Goal: Task Accomplishment & Management: Complete application form

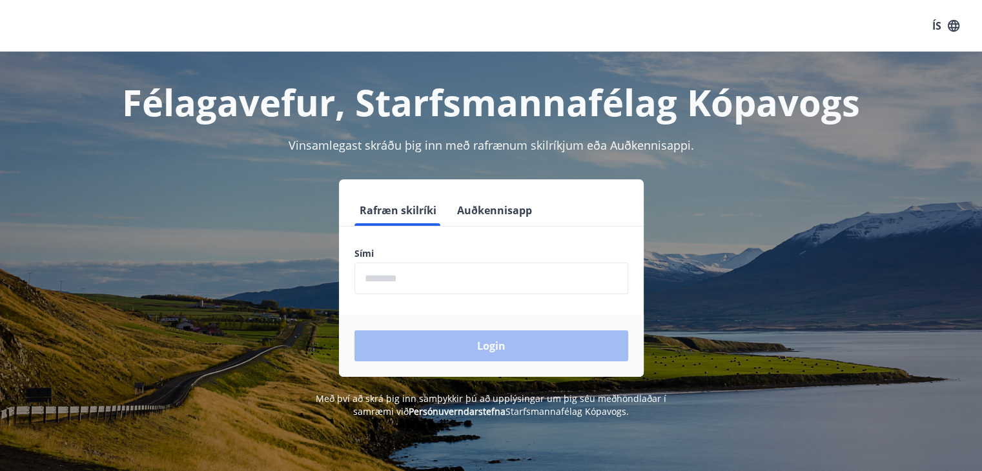
click at [434, 276] on input "phone" at bounding box center [492, 279] width 274 height 32
type input "********"
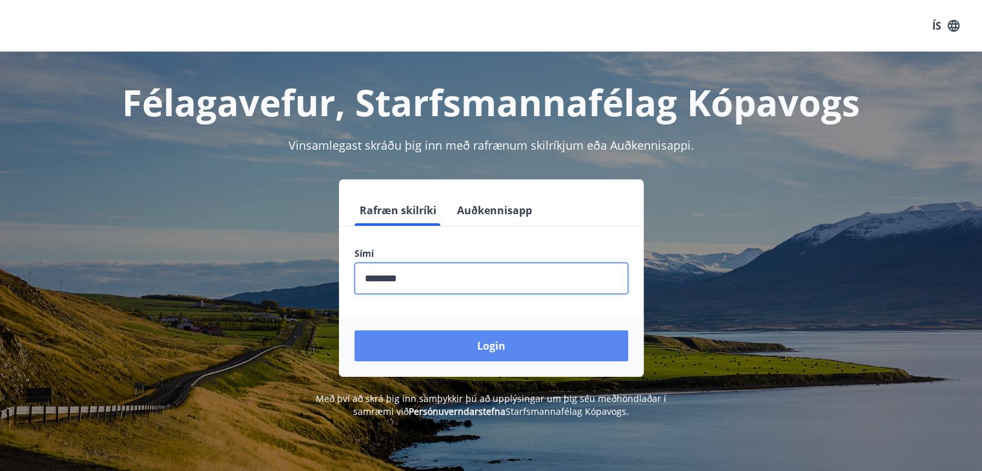
click at [468, 351] on button "Login" at bounding box center [492, 346] width 274 height 31
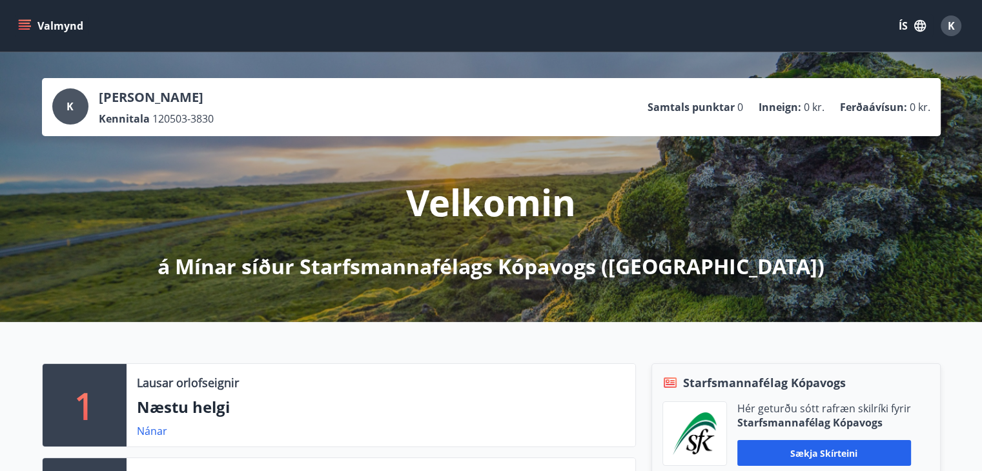
click at [67, 104] on span "K" at bounding box center [70, 106] width 7 height 14
click at [25, 20] on icon "menu" at bounding box center [26, 20] width 14 height 1
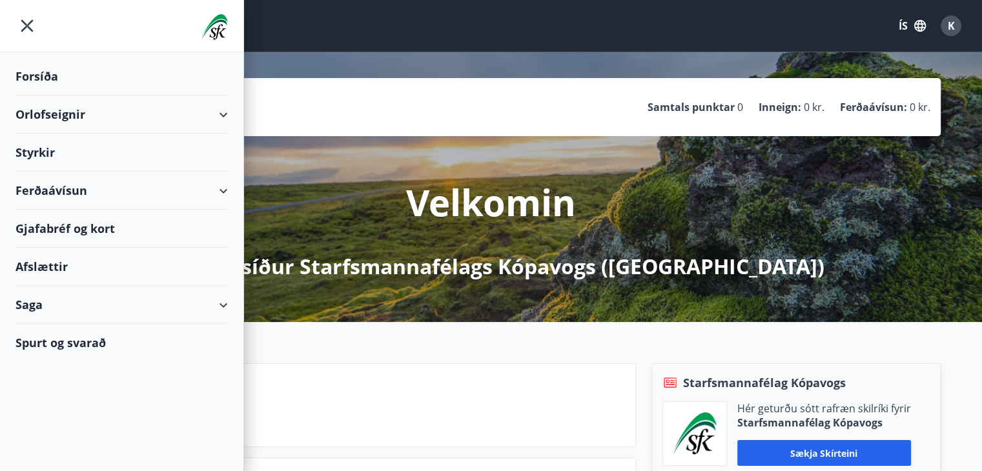
click at [42, 96] on div "Styrkir" at bounding box center [122, 76] width 212 height 38
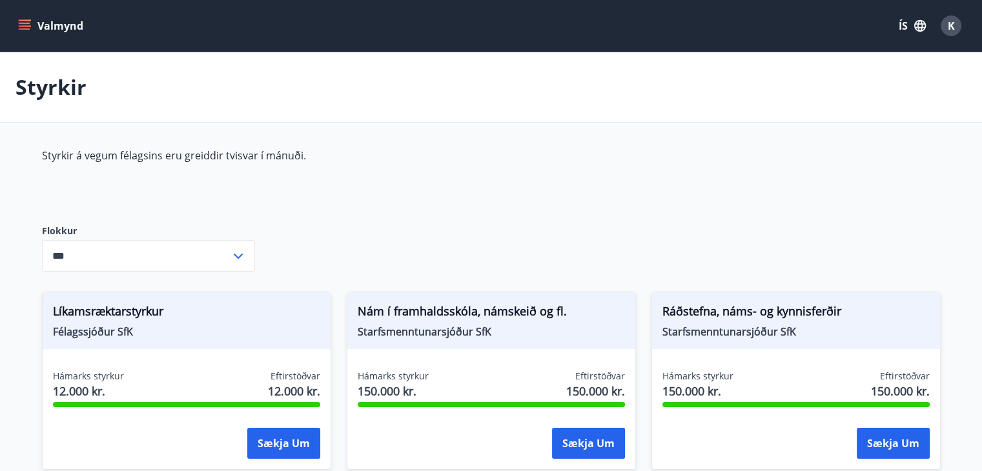
type input "***"
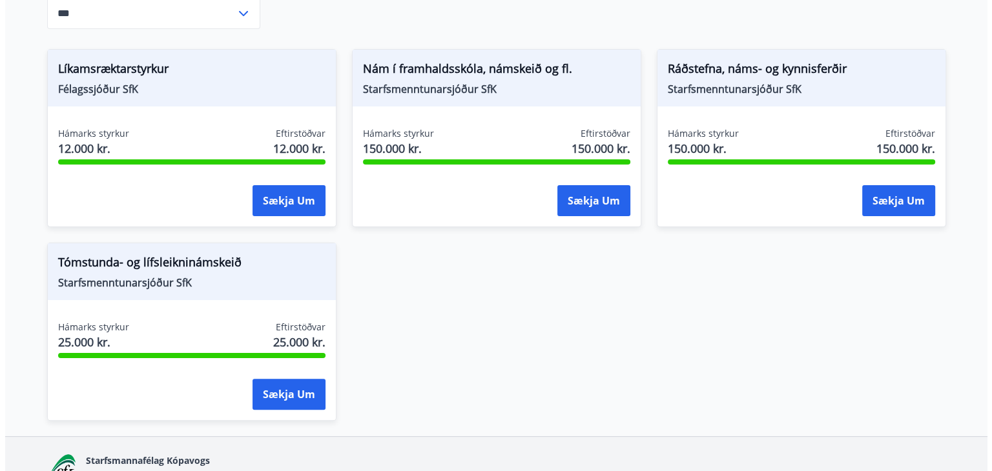
scroll to position [243, 0]
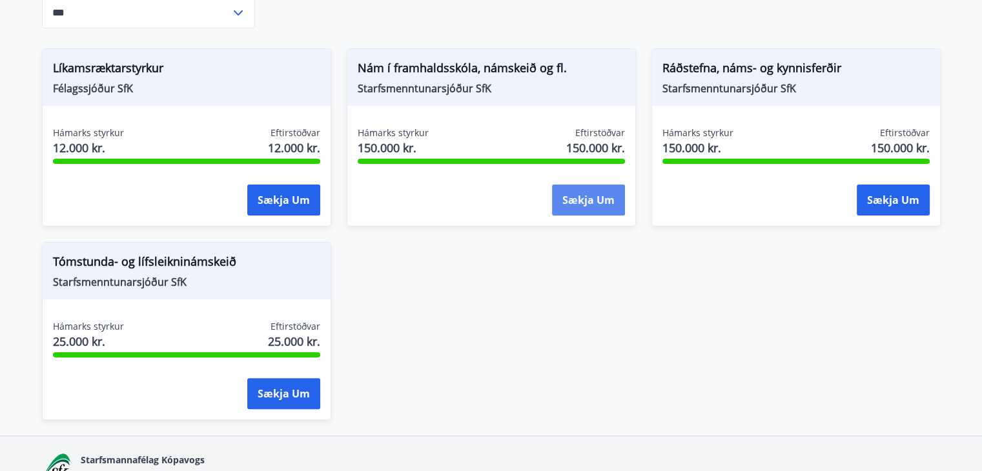
click at [591, 212] on button "Sækja um" at bounding box center [588, 200] width 73 height 31
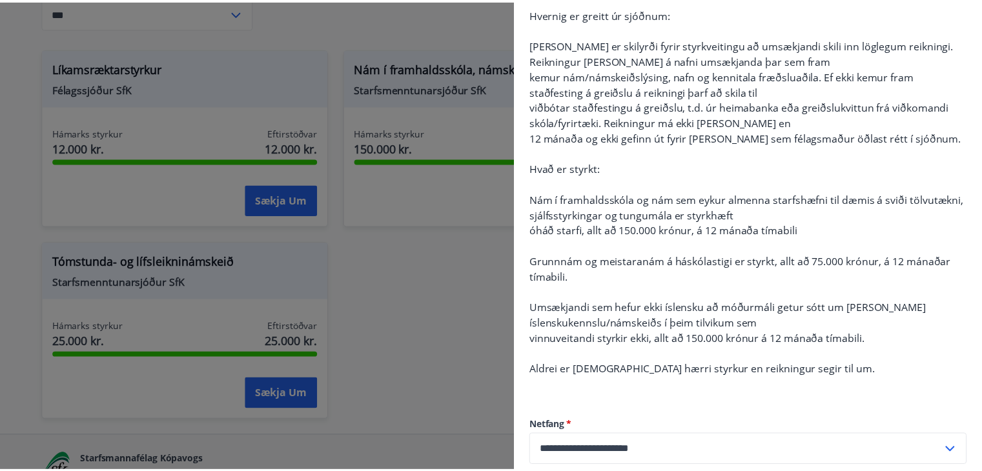
scroll to position [0, 0]
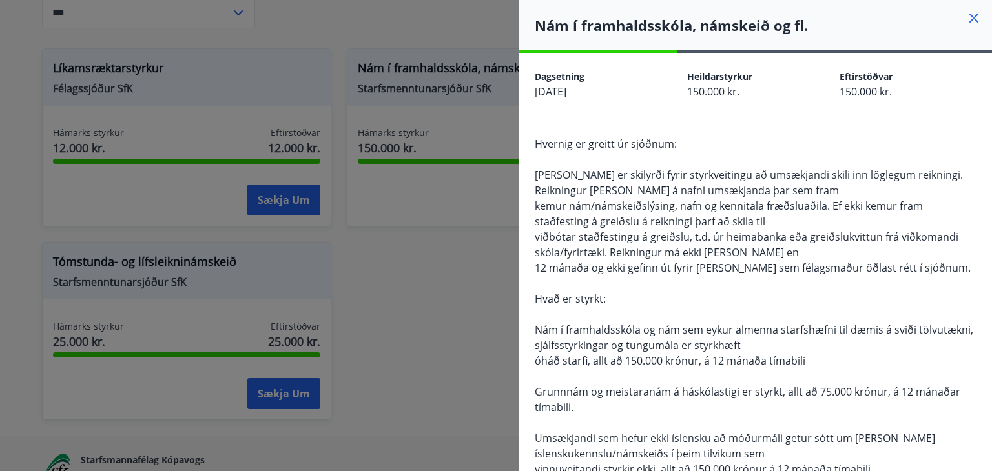
click at [966, 16] on icon at bounding box center [974, 18] width 16 height 16
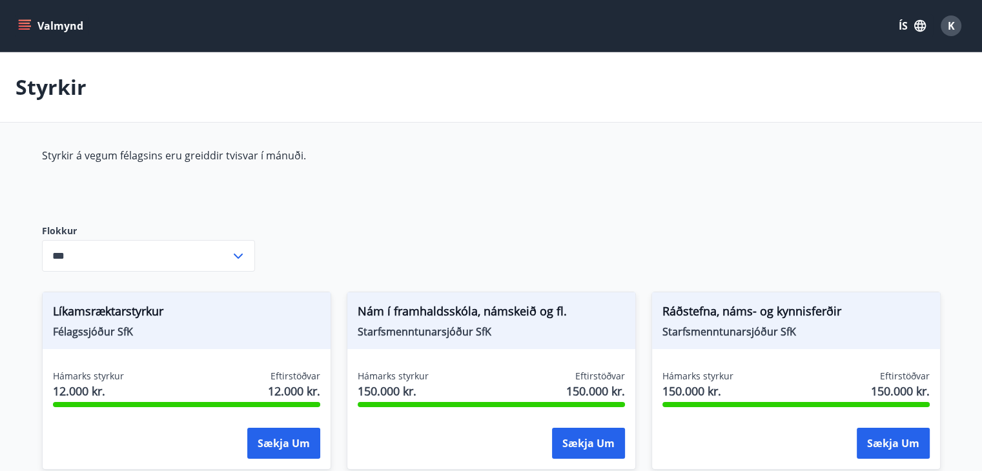
click at [23, 24] on icon "menu" at bounding box center [24, 25] width 13 height 13
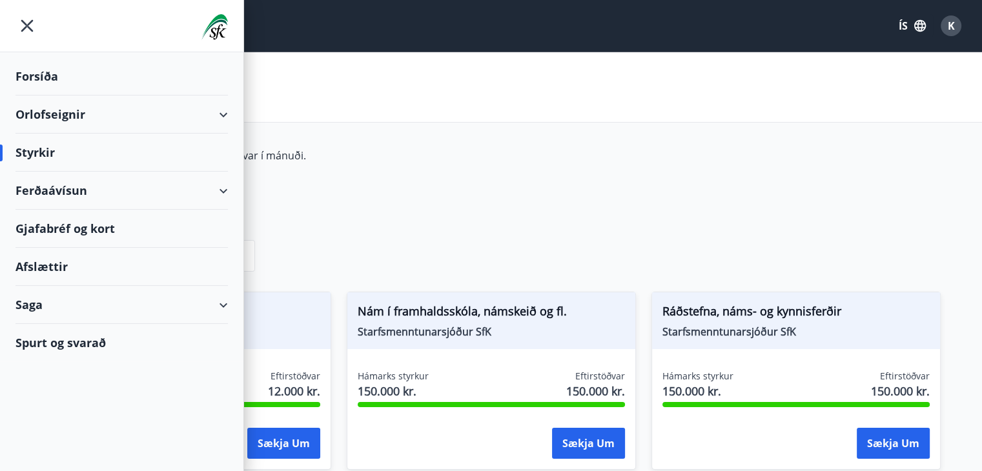
click at [216, 300] on div "Saga" at bounding box center [122, 305] width 212 height 38
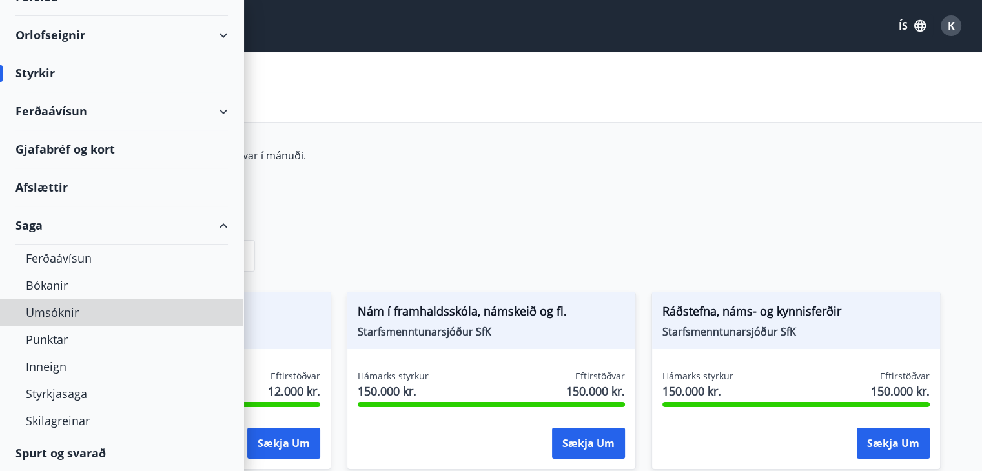
click at [216, 300] on div "Umsóknir" at bounding box center [121, 312] width 243 height 27
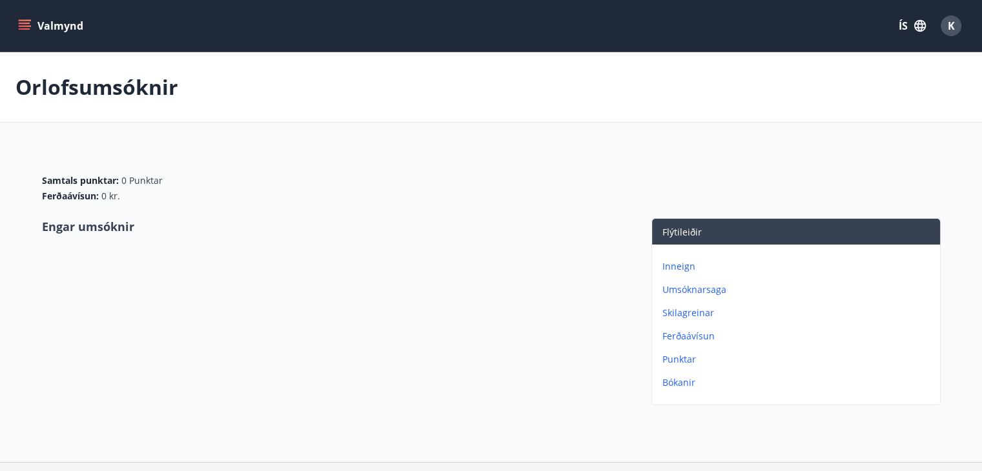
click at [31, 22] on button "Valmynd" at bounding box center [52, 25] width 73 height 23
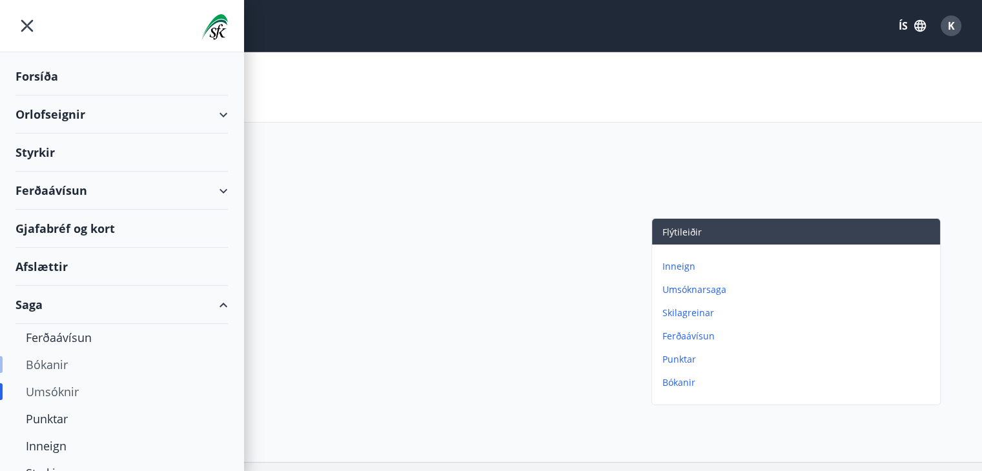
scroll to position [79, 0]
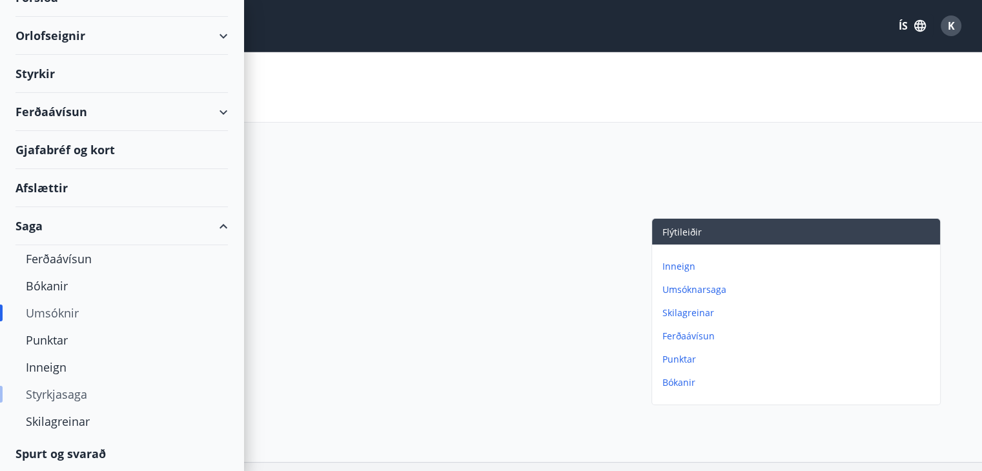
click at [106, 393] on div "Styrkjasaga" at bounding box center [122, 394] width 192 height 27
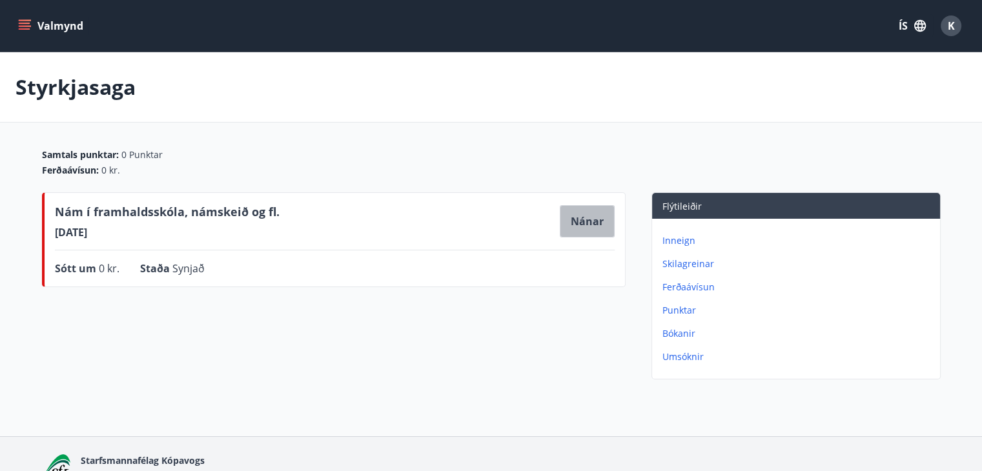
click at [571, 212] on button "Nánar" at bounding box center [587, 221] width 55 height 32
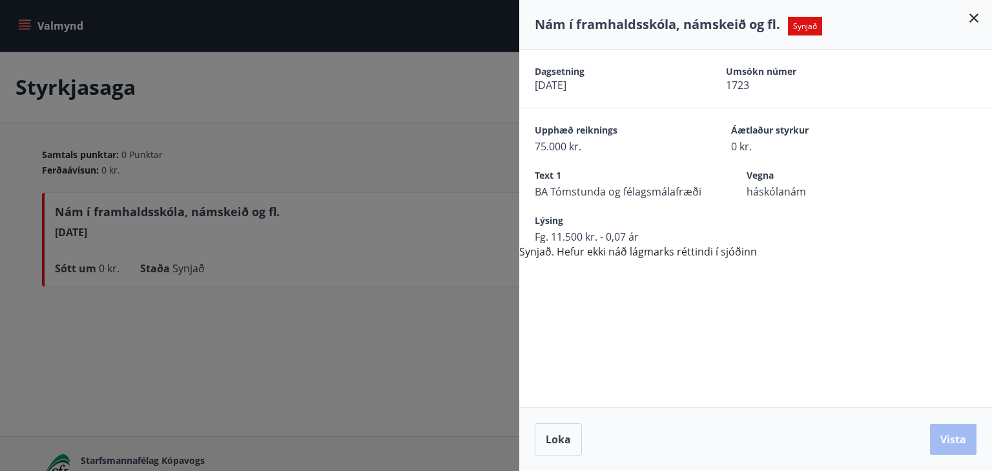
click at [971, 16] on icon at bounding box center [973, 18] width 9 height 9
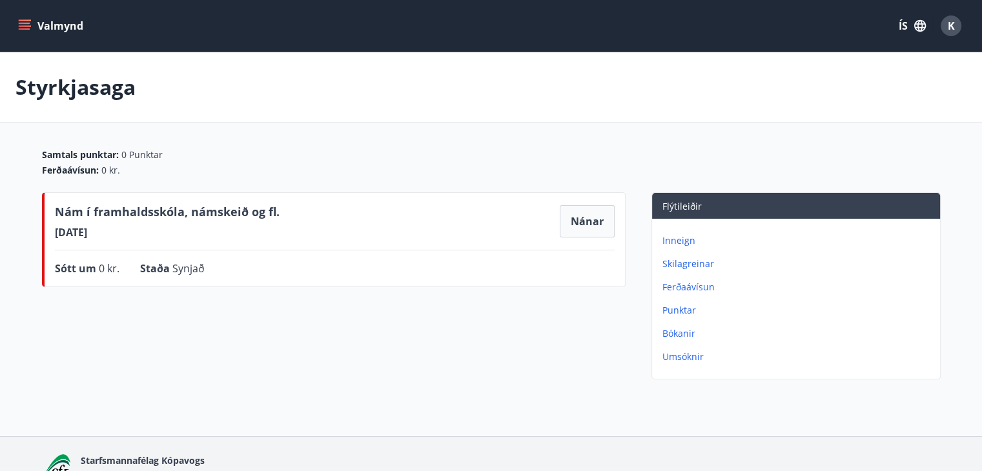
click at [72, 24] on button "Valmynd" at bounding box center [52, 25] width 73 height 23
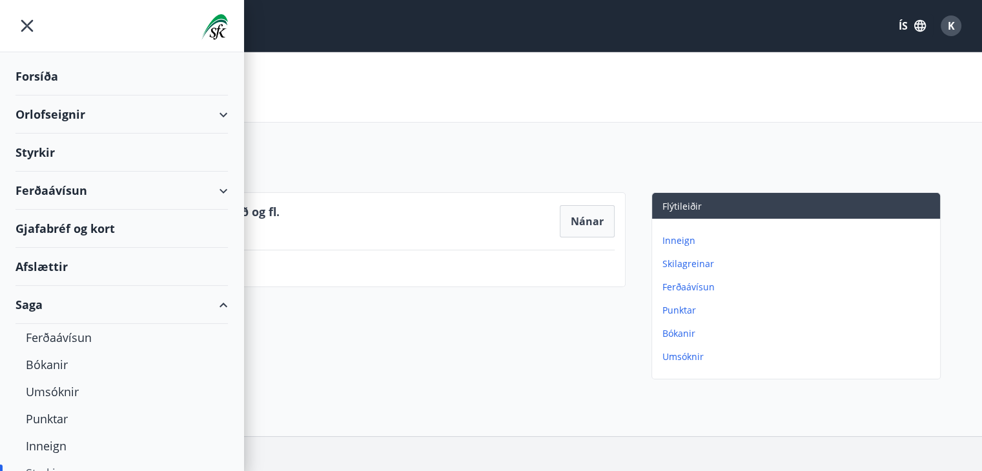
click at [203, 26] on img at bounding box center [215, 27] width 26 height 26
